Goal: Information Seeking & Learning: Learn about a topic

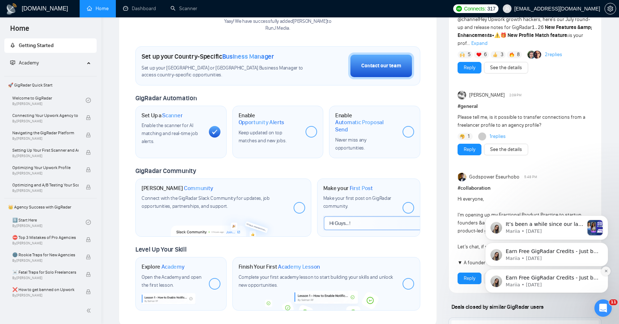
click at [606, 273] on icon "Dismiss notification" at bounding box center [606, 271] width 4 height 4
click at [605, 271] on icon "Dismiss notification" at bounding box center [606, 271] width 4 height 4
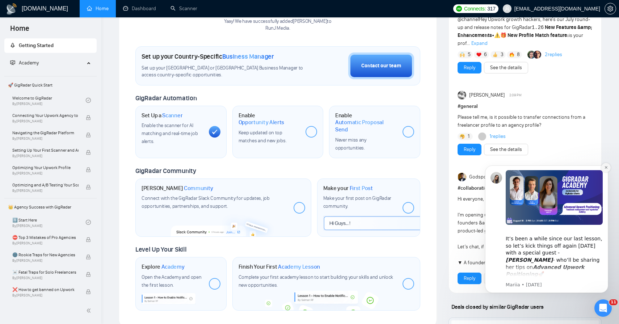
click at [607, 168] on icon "Dismiss notification" at bounding box center [606, 168] width 4 height 4
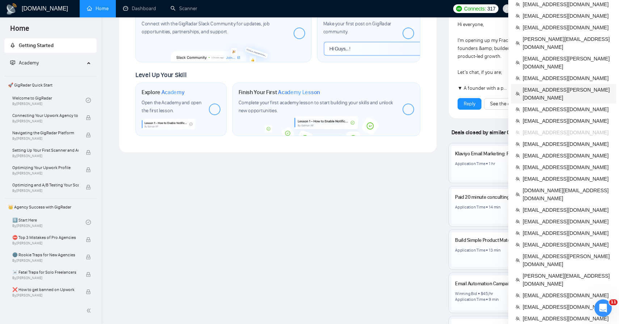
scroll to position [422, 0]
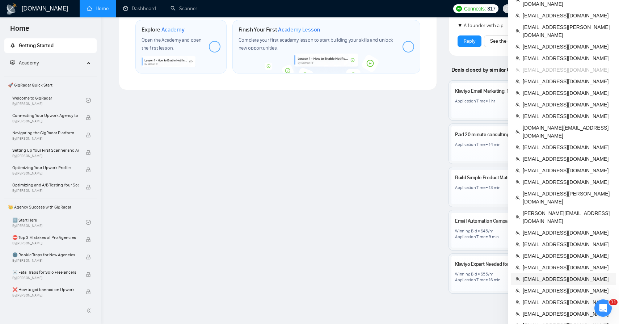
click at [563, 275] on span "[EMAIL_ADDRESS][DOMAIN_NAME]" at bounding box center [567, 279] width 89 height 8
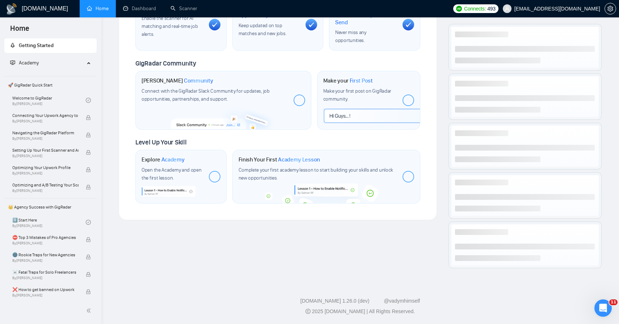
scroll to position [214, 0]
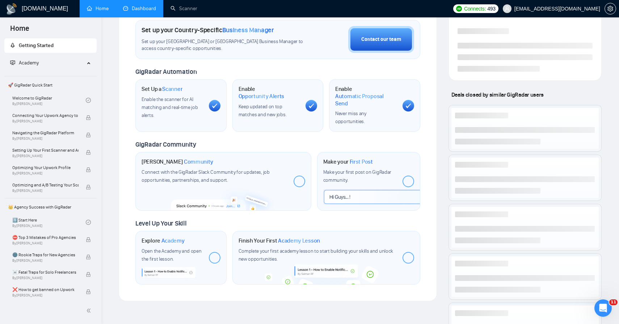
click at [131, 5] on link "Dashboard" at bounding box center [139, 8] width 33 height 6
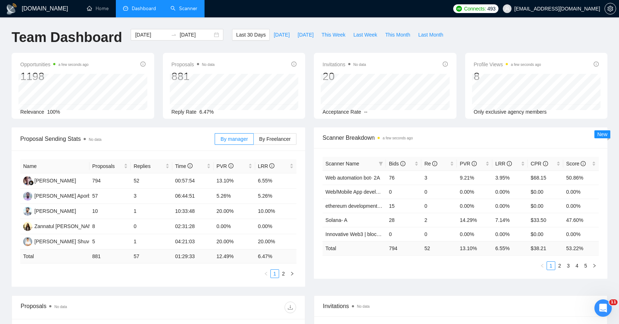
click at [173, 6] on link "Scanner" at bounding box center [184, 8] width 27 height 6
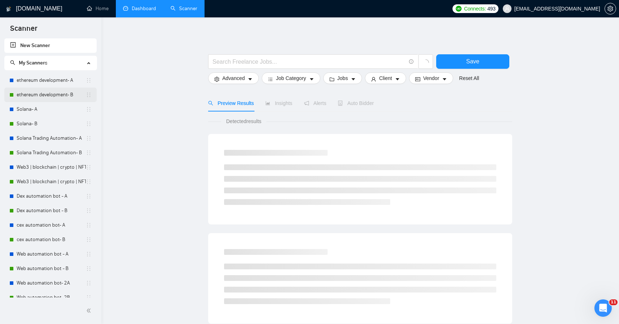
click at [47, 97] on link "ethereum development- B" at bounding box center [51, 95] width 69 height 14
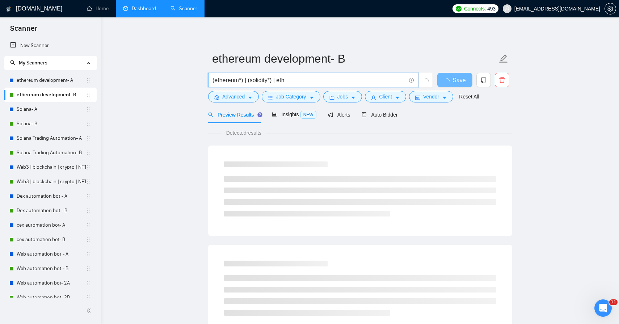
drag, startPoint x: 216, startPoint y: 81, endPoint x: 290, endPoint y: 76, distance: 73.7
click at [290, 76] on input "(ethereum*) | (solidity*) | eth" at bounding box center [309, 80] width 193 height 9
click at [296, 84] on input "(ethereum*) | (solidity*) | eth" at bounding box center [309, 80] width 193 height 9
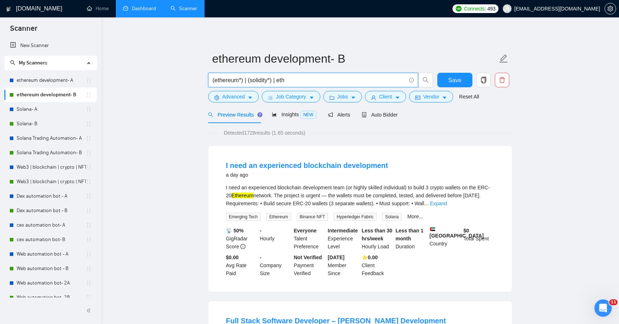
drag, startPoint x: 301, startPoint y: 81, endPoint x: 206, endPoint y: 73, distance: 94.6
click at [207, 73] on div "(ethereum*) | (solidity*) | eth" at bounding box center [321, 82] width 228 height 18
click at [24, 133] on link "Solana Trading Automation- A" at bounding box center [51, 138] width 69 height 14
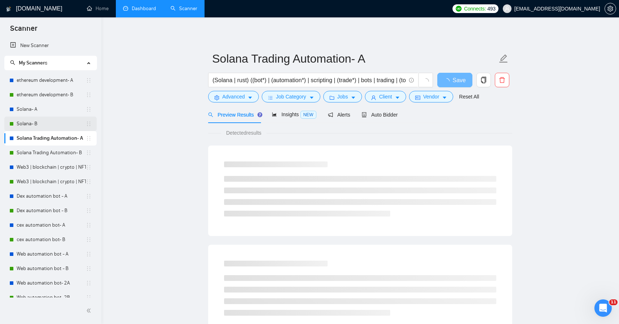
click at [31, 123] on link "Solana- B" at bounding box center [51, 124] width 69 height 14
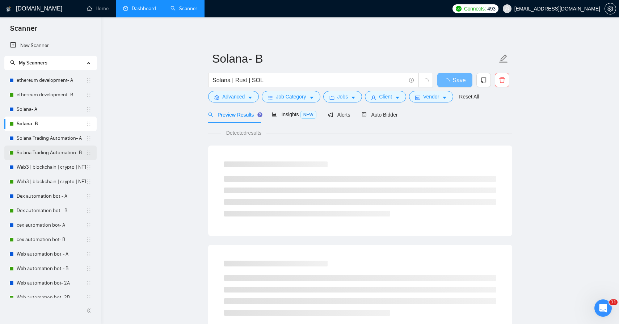
click at [38, 150] on link "Solana Trading Automation- B" at bounding box center [51, 153] width 69 height 14
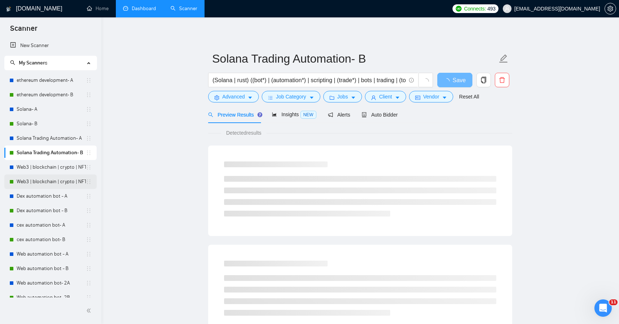
click at [34, 186] on link "Web3 | blockchain | crypto | NFT | erc20 | [PERSON_NAME] on title- B" at bounding box center [51, 182] width 69 height 14
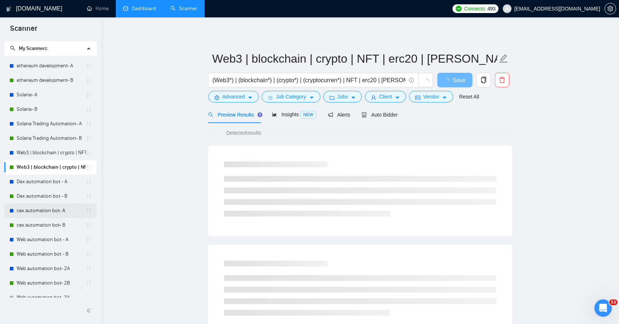
scroll to position [17, 0]
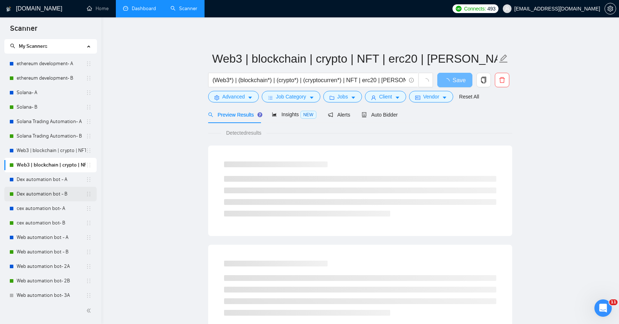
click at [45, 196] on link "Dex automation bot - B" at bounding box center [51, 194] width 69 height 14
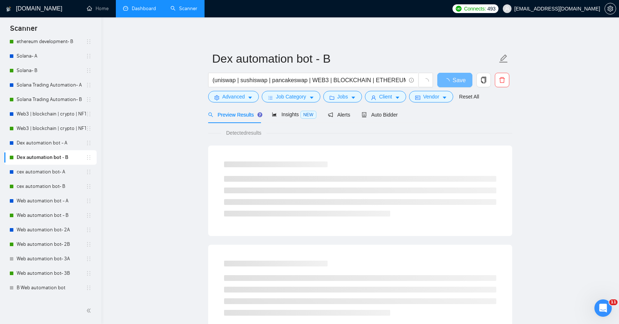
scroll to position [55, 0]
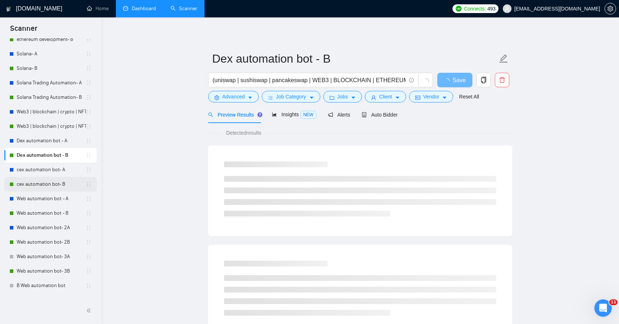
click at [47, 184] on link "cex automation bot- B" at bounding box center [51, 184] width 69 height 14
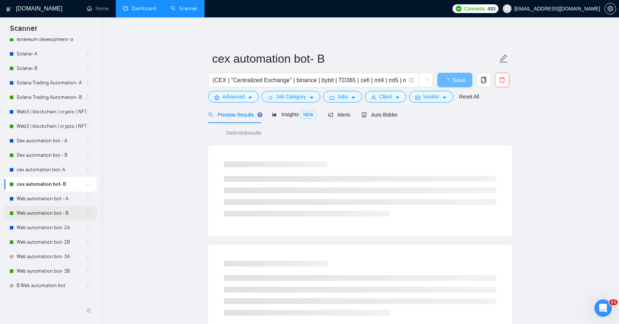
click at [50, 212] on link "Web automation bot - B" at bounding box center [51, 213] width 69 height 14
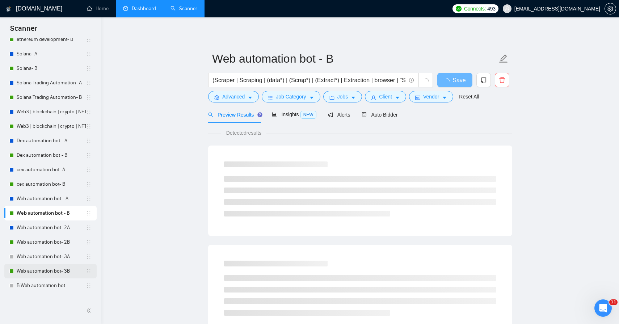
click at [42, 265] on link "Web automation bot- 3B" at bounding box center [51, 271] width 69 height 14
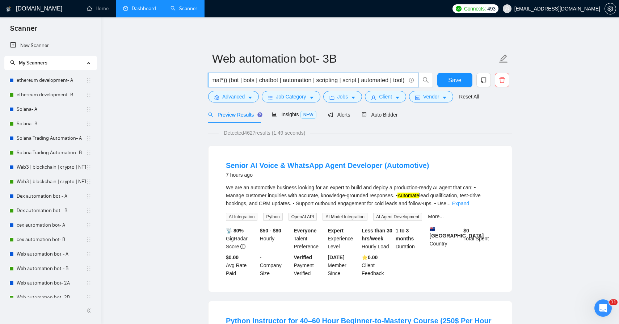
scroll to position [0, 456]
drag, startPoint x: 221, startPoint y: 79, endPoint x: 461, endPoint y: 98, distance: 240.9
click at [461, 98] on form "Web automation bot- 3B (Scraper | Scraping | (data*) | (Scrap*) | (Extract*) | …" at bounding box center [360, 76] width 304 height 59
click at [388, 181] on div "Senior AI Voice & WhatsApp Agent Developer (Automotive) 7 hours ago" at bounding box center [360, 170] width 269 height 21
